Goal: Transaction & Acquisition: Purchase product/service

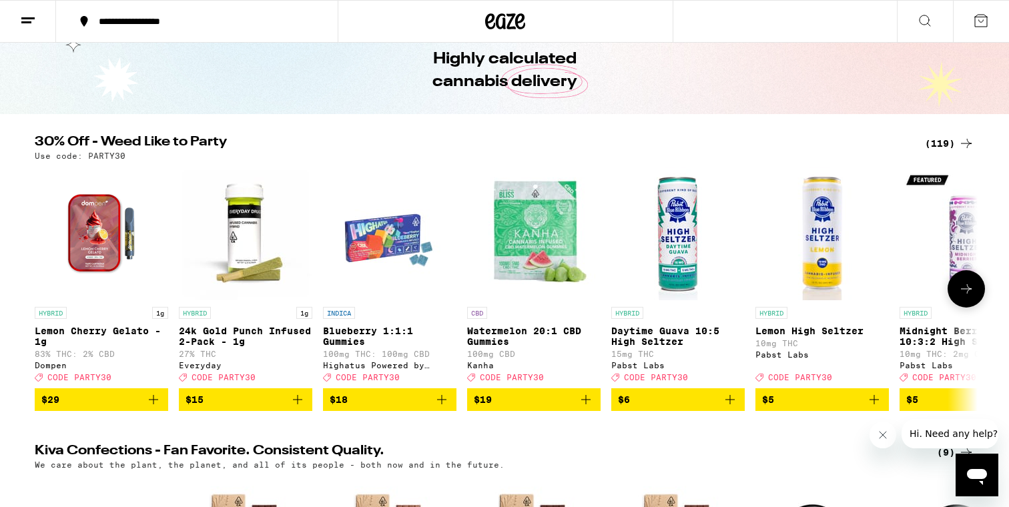
click at [875, 408] on icon "Add to bag" at bounding box center [874, 400] width 16 height 16
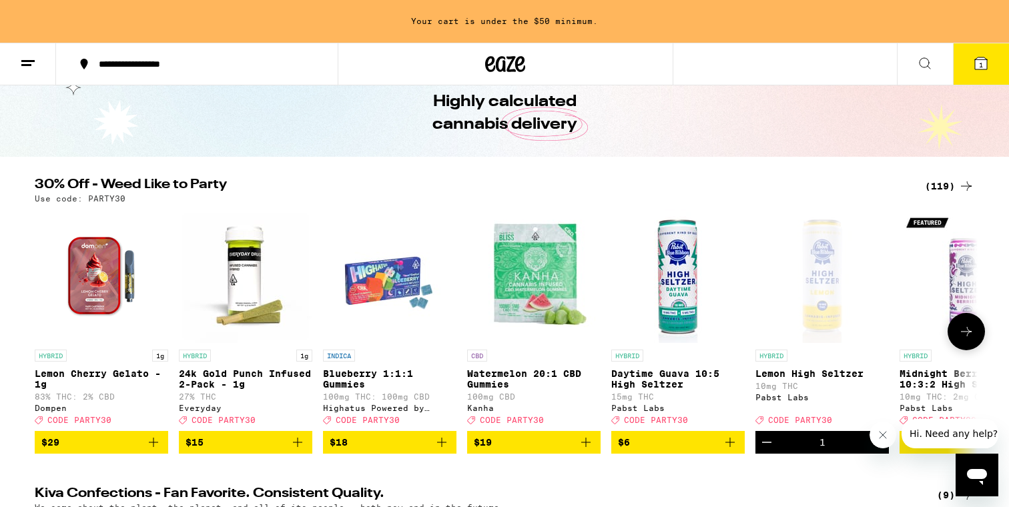
scroll to position [101, 0]
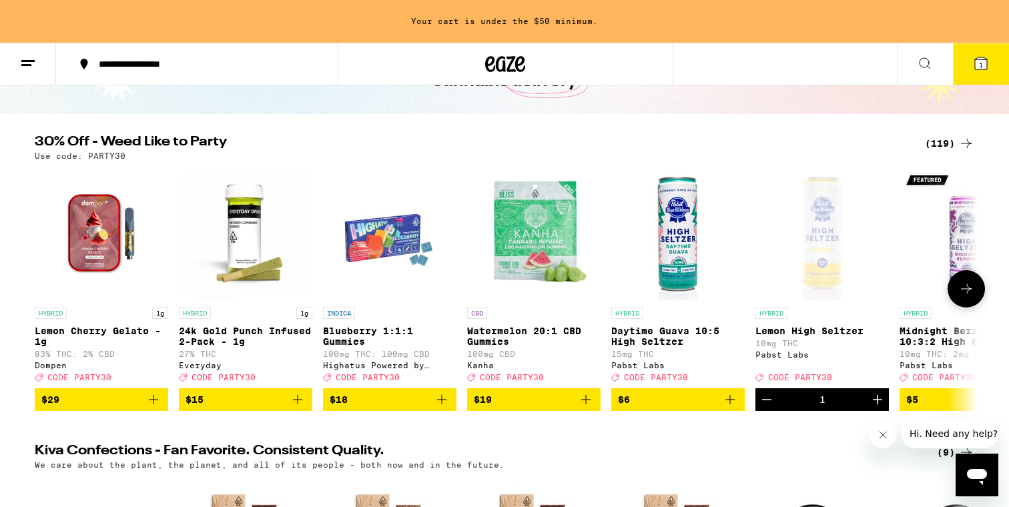
click at [875, 408] on icon "Increment" at bounding box center [877, 400] width 16 height 16
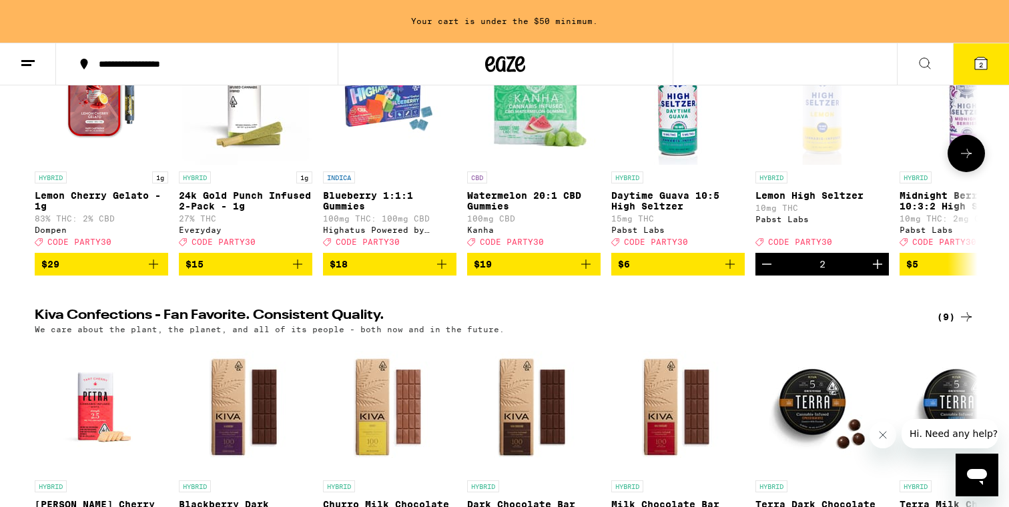
scroll to position [201, 0]
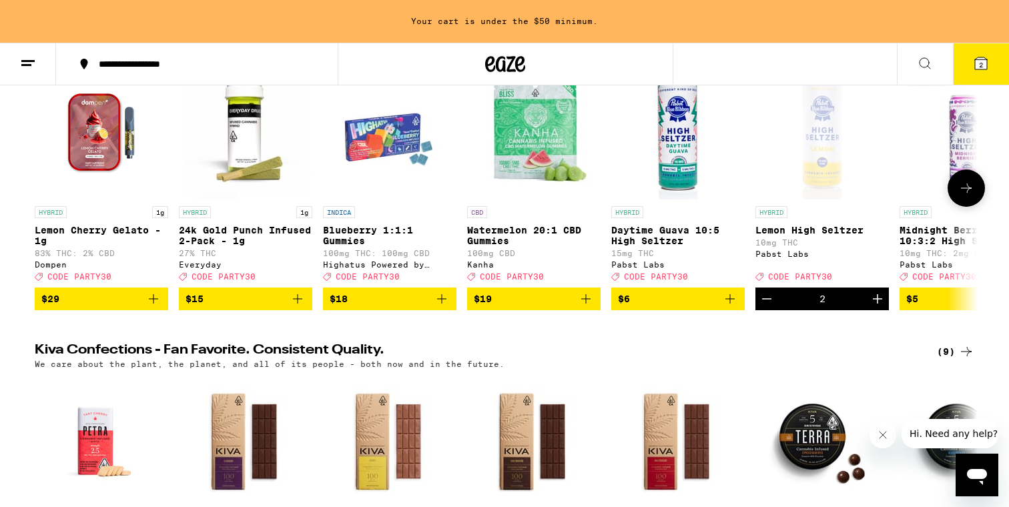
click at [766, 304] on icon "Decrement" at bounding box center [767, 299] width 16 height 16
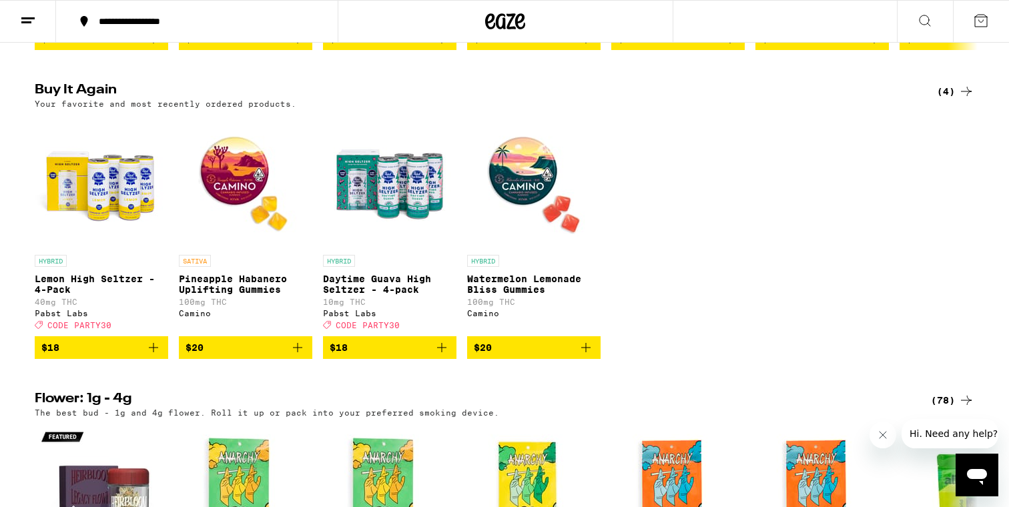
scroll to position [1018, 0]
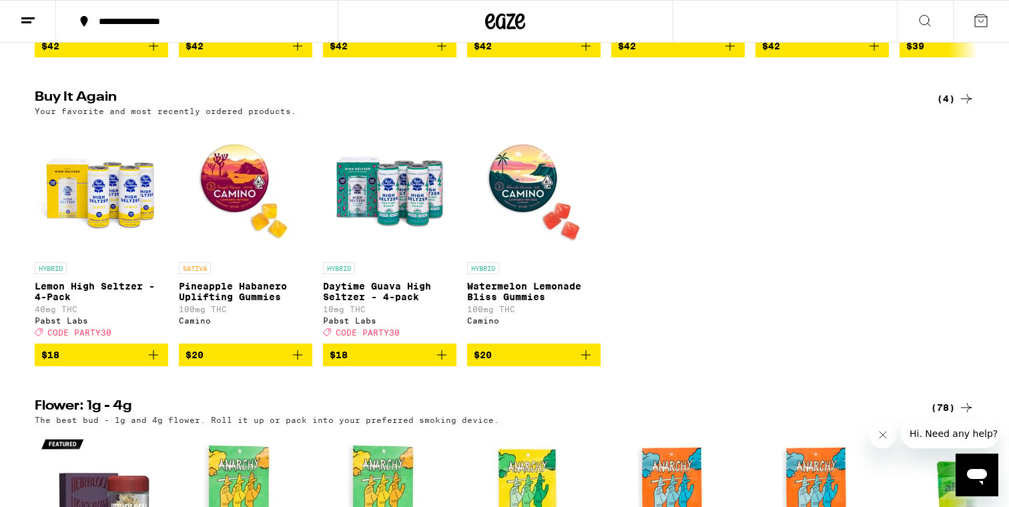
click at [148, 363] on icon "Add to bag" at bounding box center [153, 355] width 16 height 16
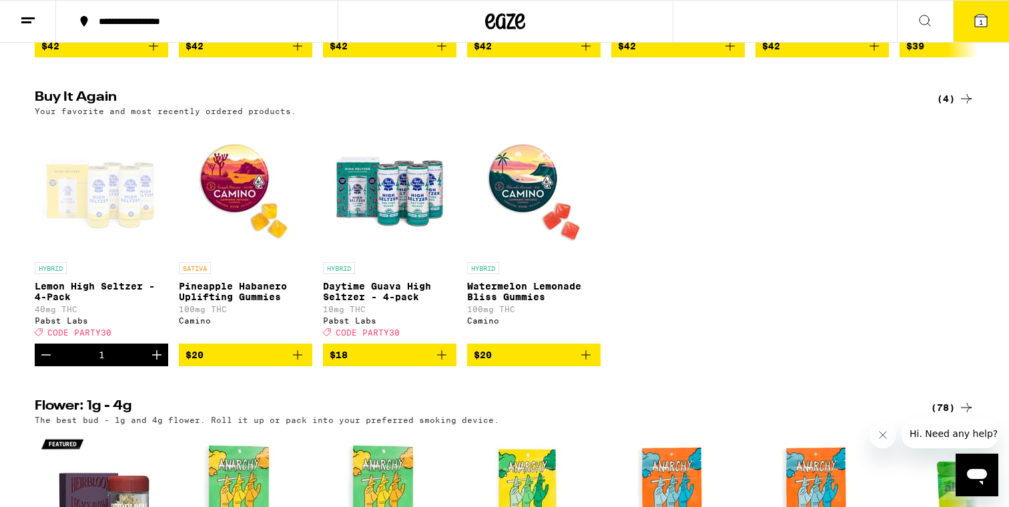
scroll to position [1061, 0]
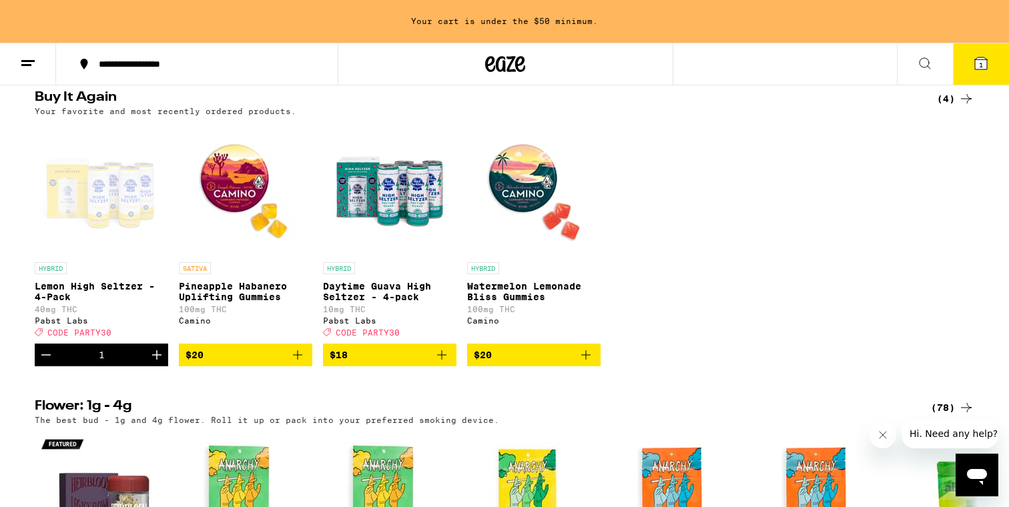
click at [148, 366] on button "Increment" at bounding box center [156, 355] width 23 height 23
click at [302, 363] on icon "Add to bag" at bounding box center [298, 355] width 16 height 16
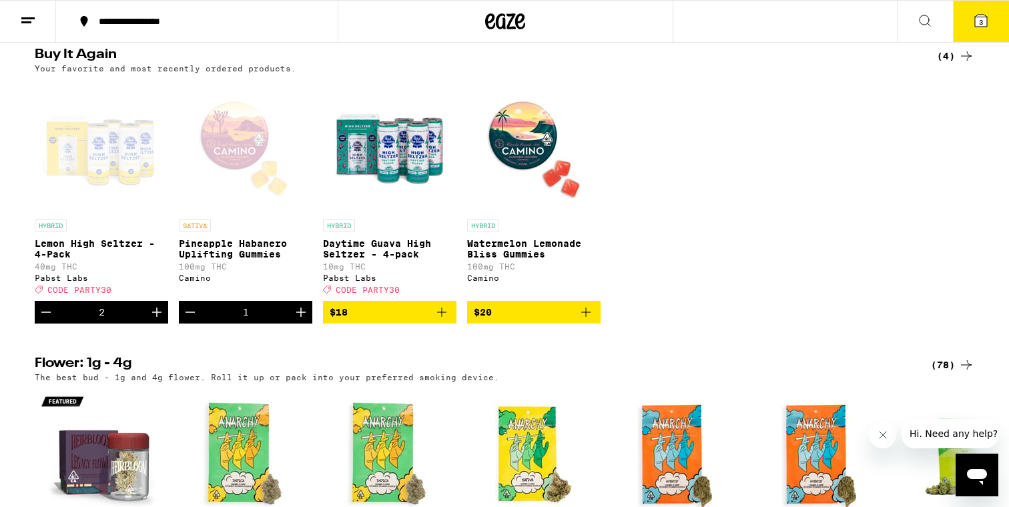
scroll to position [1018, 0]
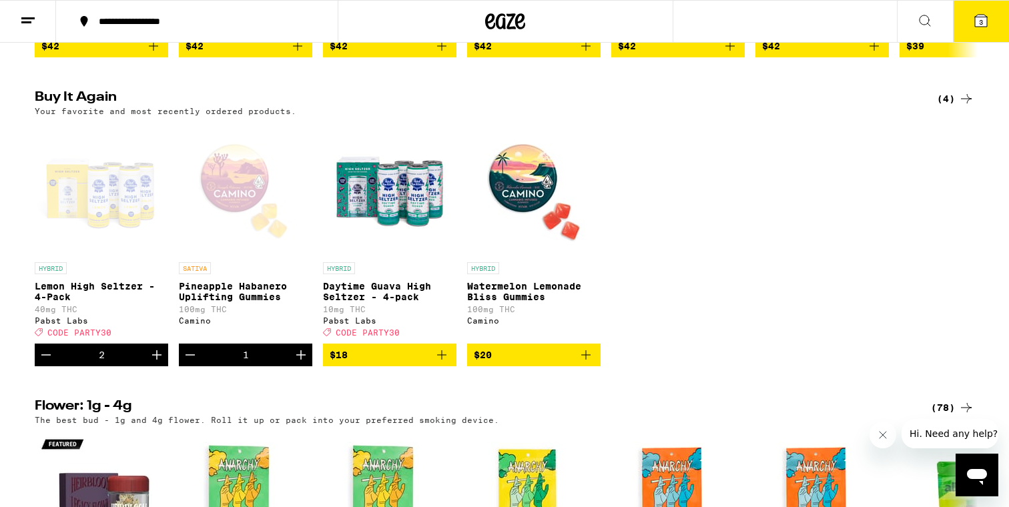
click at [989, 9] on button "3" at bounding box center [981, 21] width 56 height 41
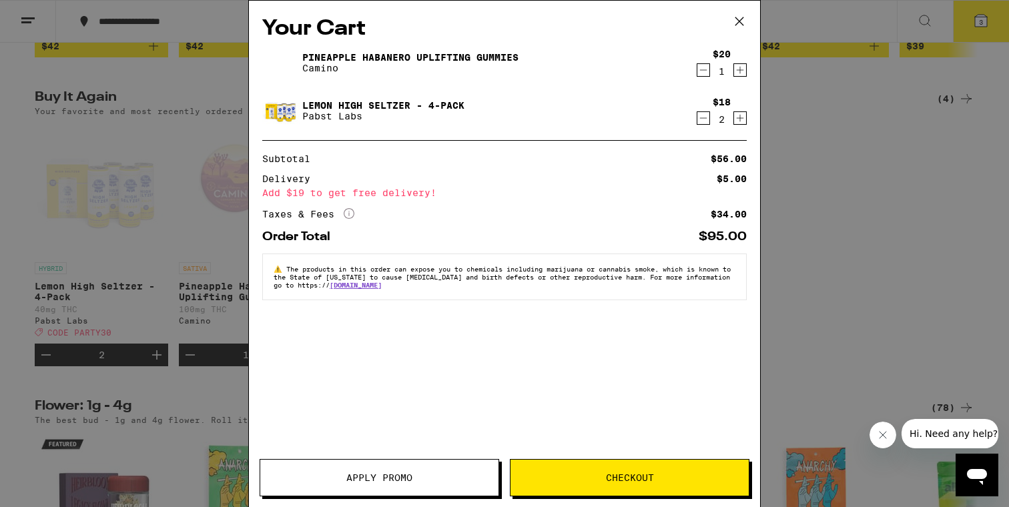
click at [647, 468] on button "Checkout" at bounding box center [629, 477] width 239 height 37
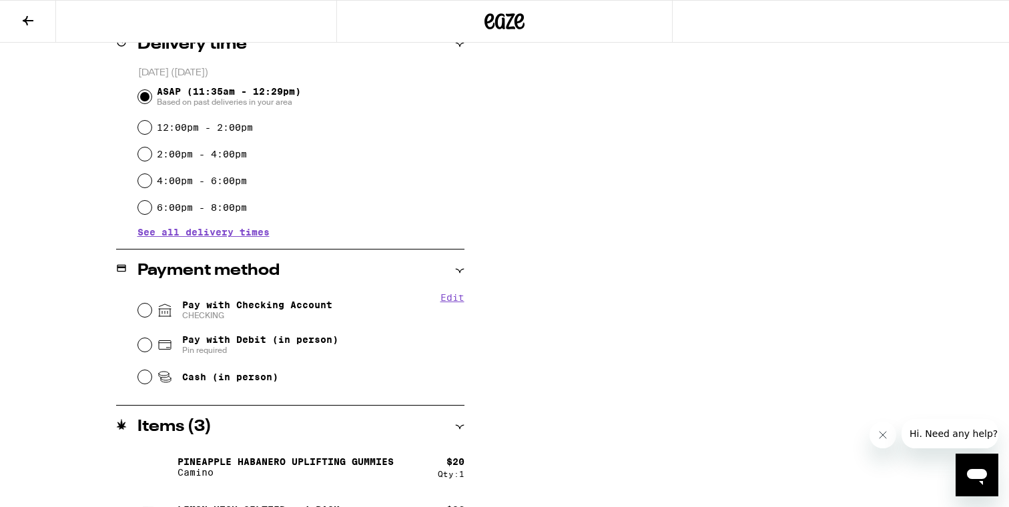
scroll to position [388, 0]
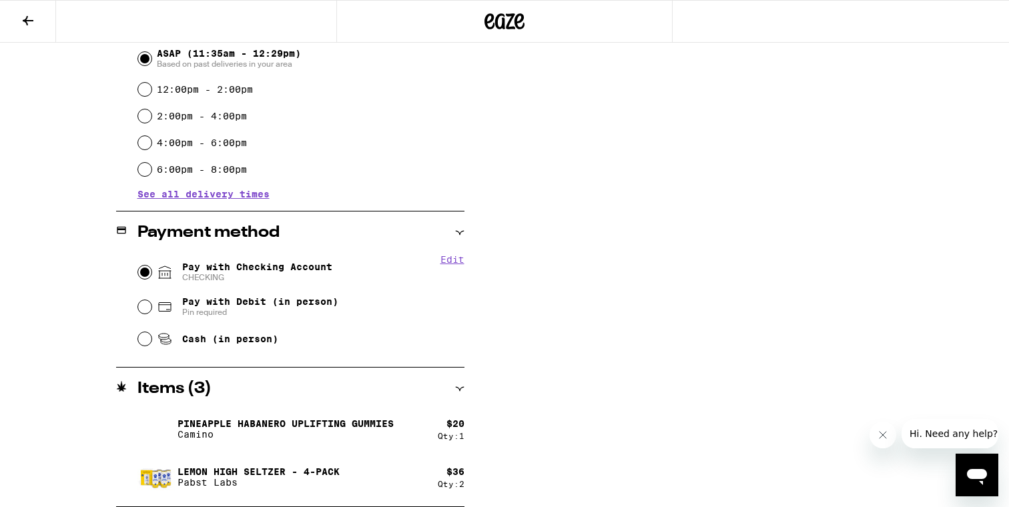
click at [148, 278] on input "Pay with Checking Account CHECKING" at bounding box center [144, 272] width 13 height 13
radio input "true"
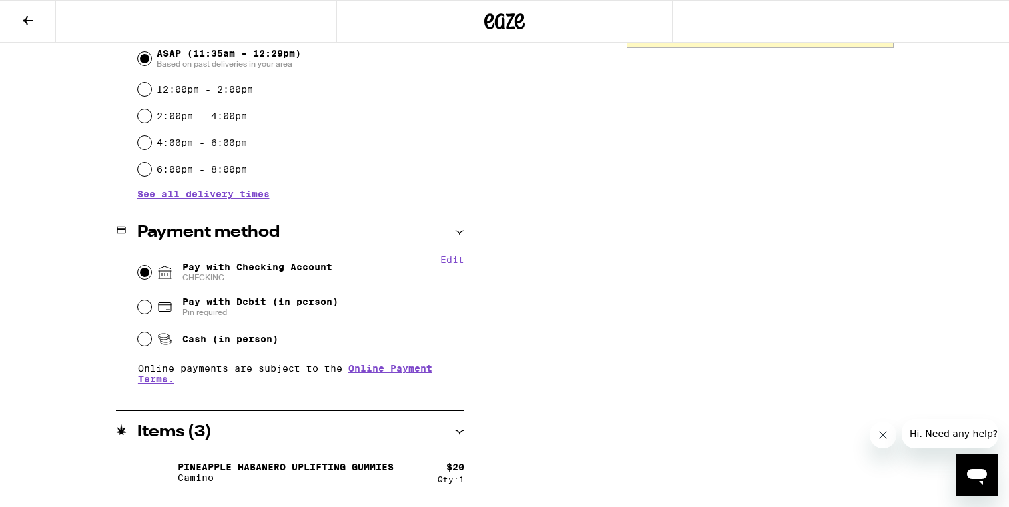
click at [331, 328] on div "Cash (in person)" at bounding box center [301, 338] width 326 height 29
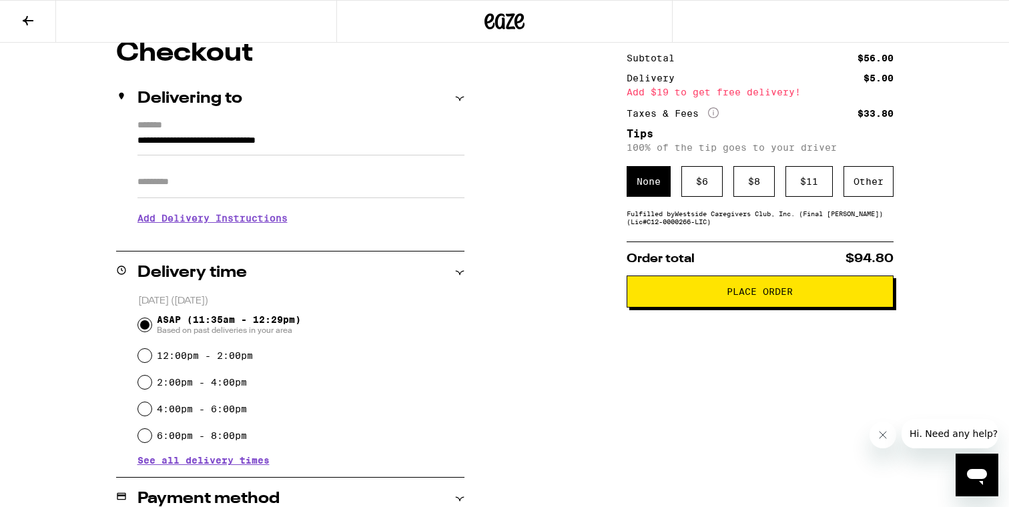
scroll to position [120, 0]
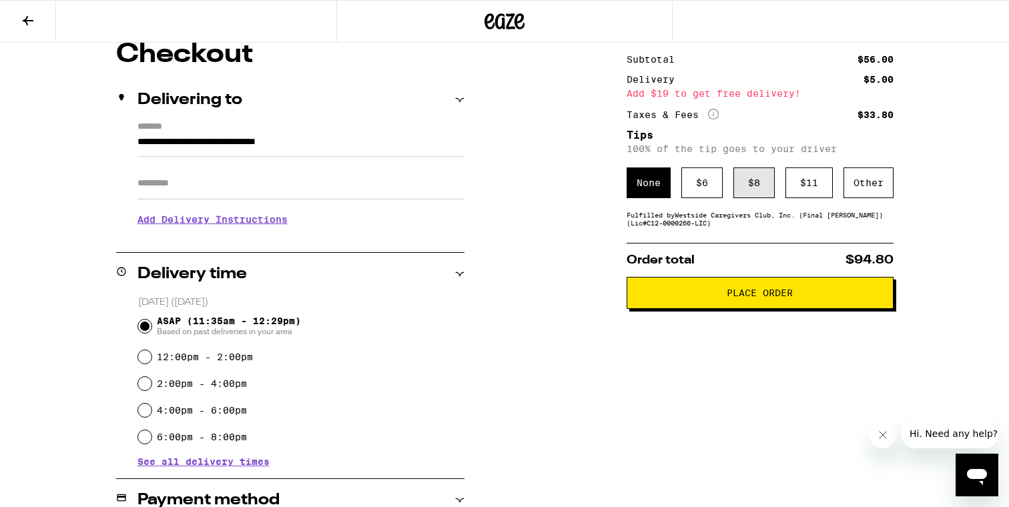
click at [751, 170] on div "$ 8" at bounding box center [753, 182] width 41 height 31
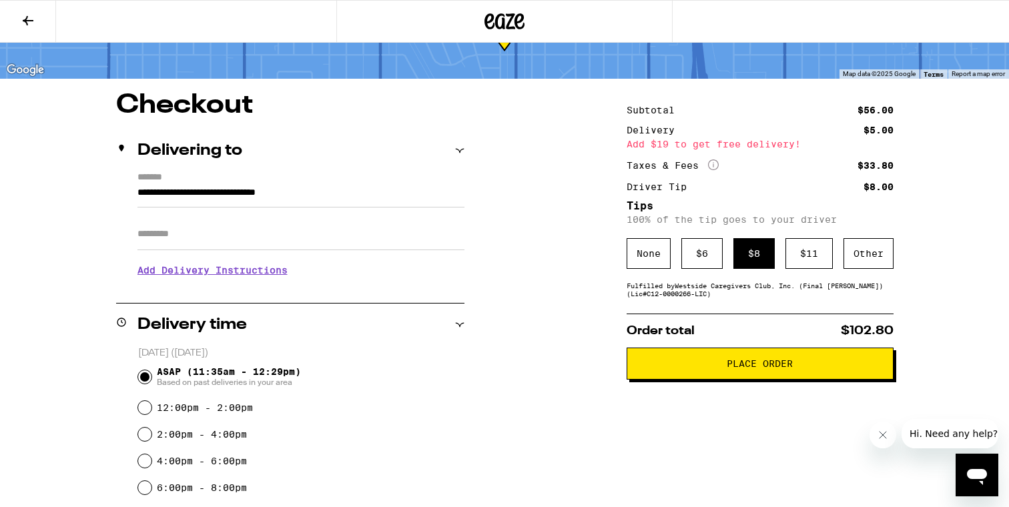
scroll to position [0, 0]
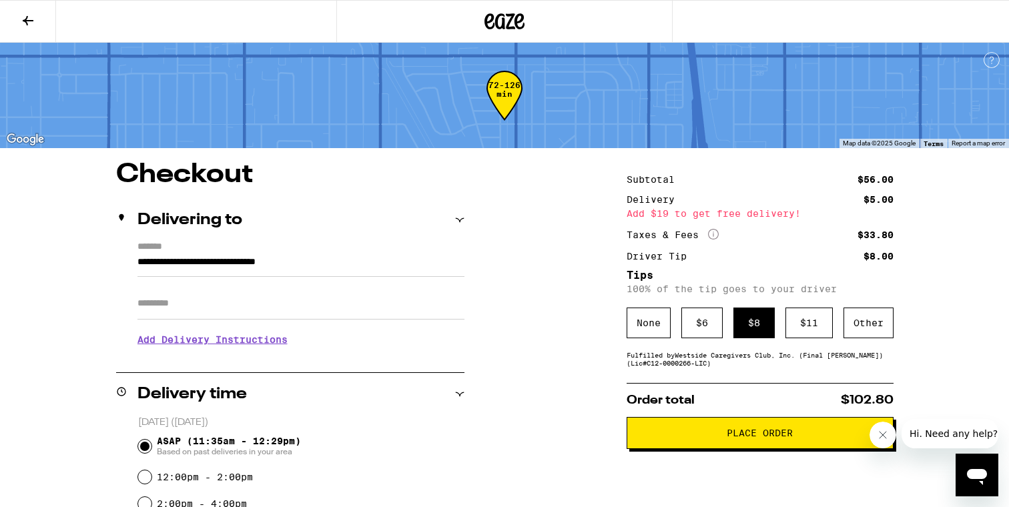
click at [680, 436] on span "Place Order" at bounding box center [760, 432] width 244 height 9
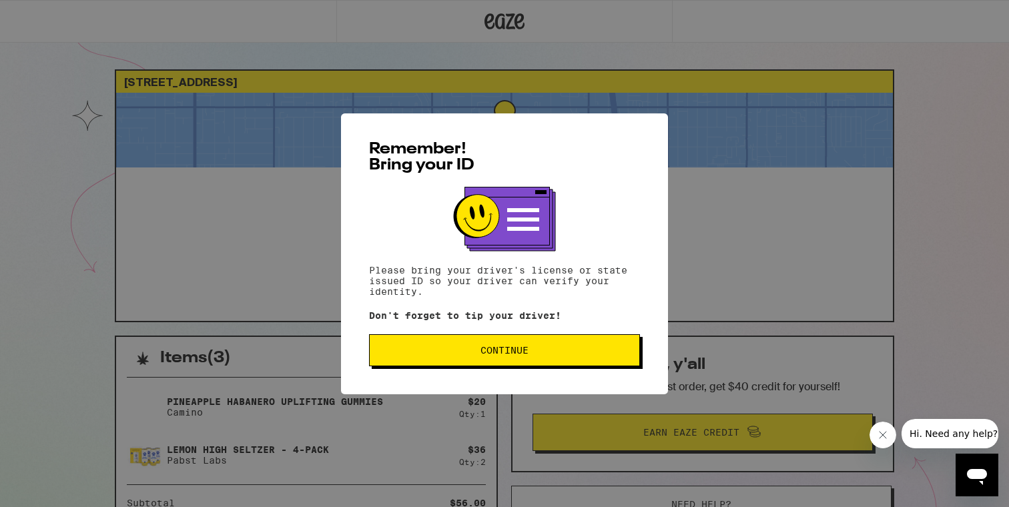
click at [573, 352] on span "Continue" at bounding box center [504, 350] width 248 height 9
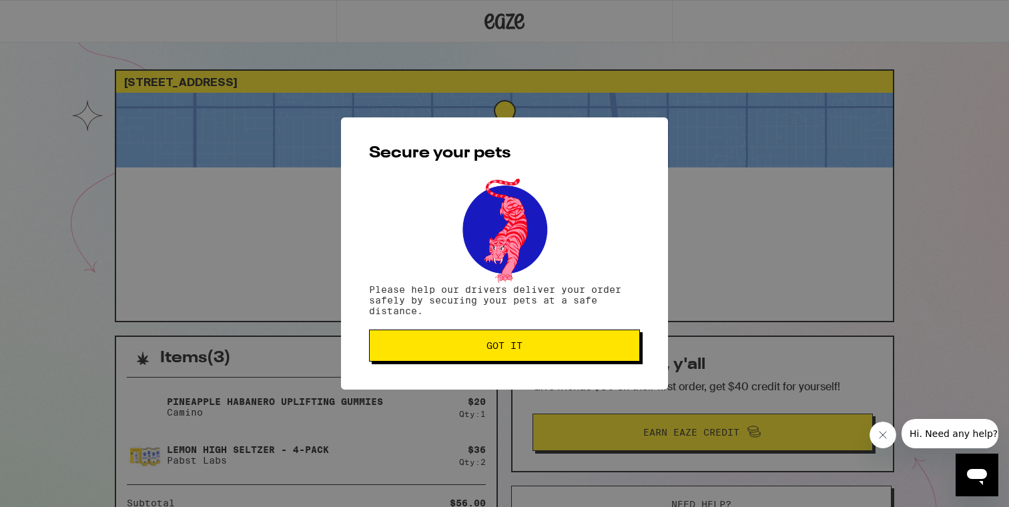
click at [568, 344] on span "Got it" at bounding box center [504, 345] width 248 height 9
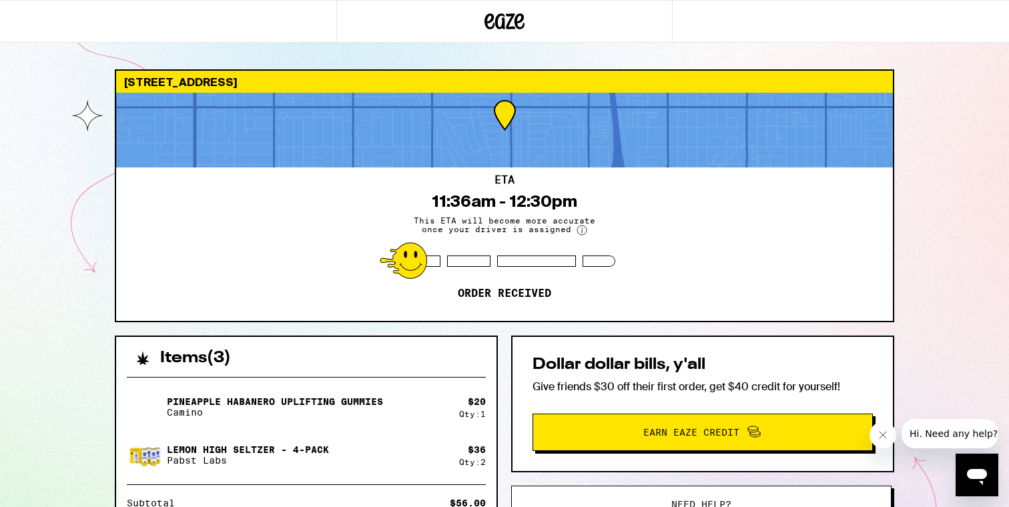
click at [624, 386] on p "Give friends $30 off their first order, get $40 credit for yourself!" at bounding box center [702, 387] width 340 height 14
